Goal: Task Accomplishment & Management: Manage account settings

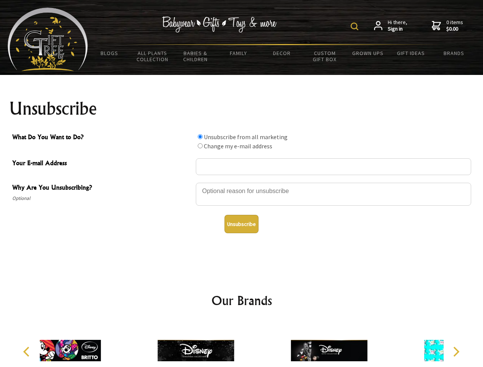
click at [356, 26] on img at bounding box center [355, 27] width 8 height 8
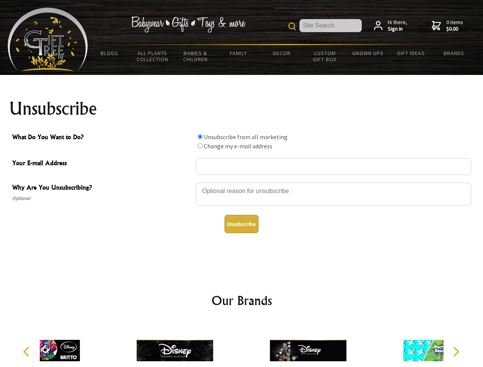
click at [242, 182] on div at bounding box center [333, 195] width 275 height 27
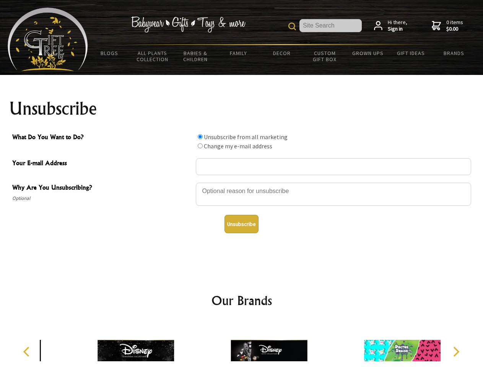
click at [200, 137] on input "What Do You Want to Do?" at bounding box center [200, 136] width 5 height 5
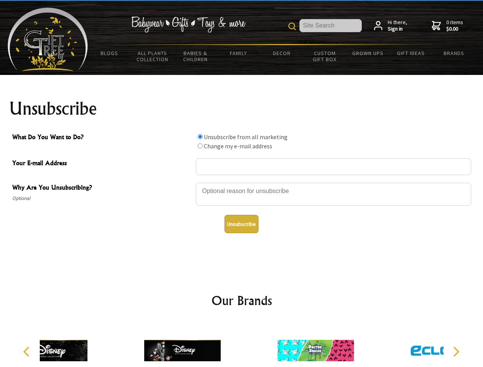
click at [200, 146] on input "What Do You Want to Do?" at bounding box center [200, 145] width 5 height 5
radio input "true"
click at [241, 224] on button "Unsubscribe" at bounding box center [242, 224] width 34 height 18
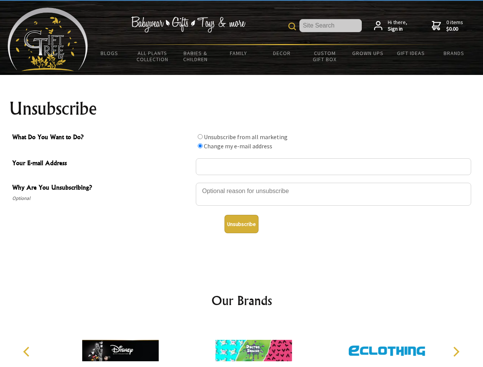
click at [242, 345] on img at bounding box center [253, 350] width 76 height 57
click at [28, 352] on icon "Previous" at bounding box center [27, 352] width 10 height 10
click at [456, 352] on icon "Next" at bounding box center [456, 352] width 10 height 10
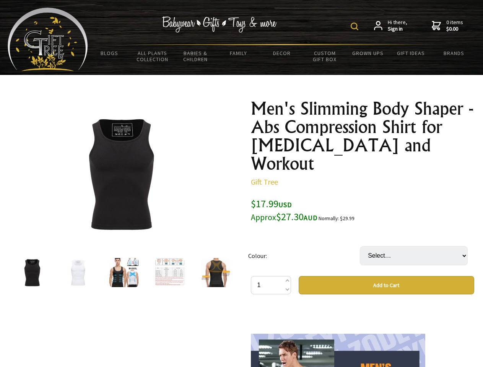
click at [356, 26] on img at bounding box center [355, 27] width 8 height 8
